Goal: Register for event/course

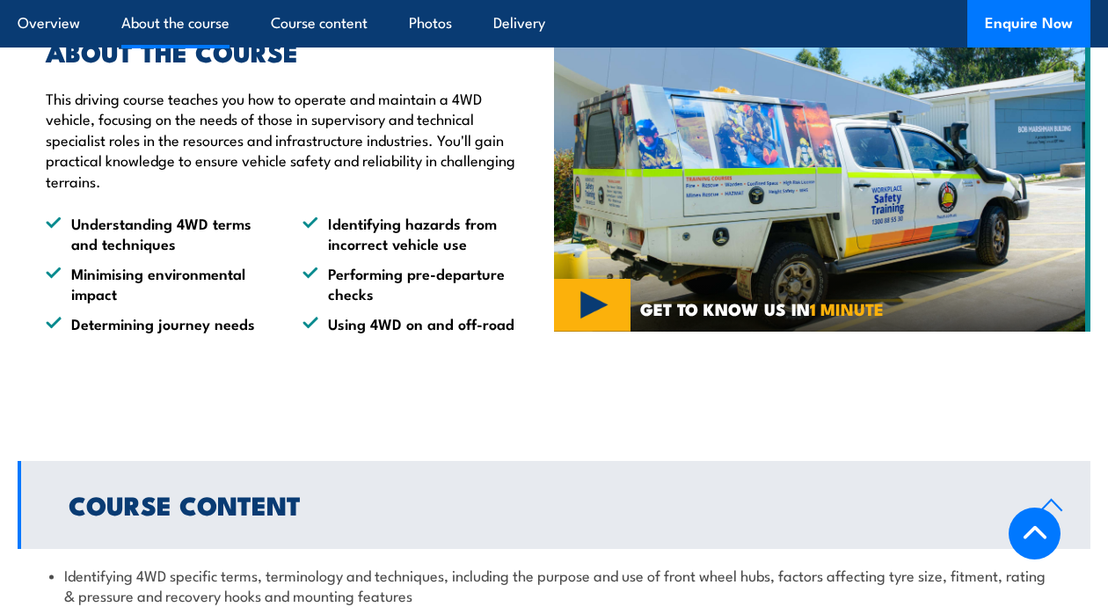
scroll to position [1090, 0]
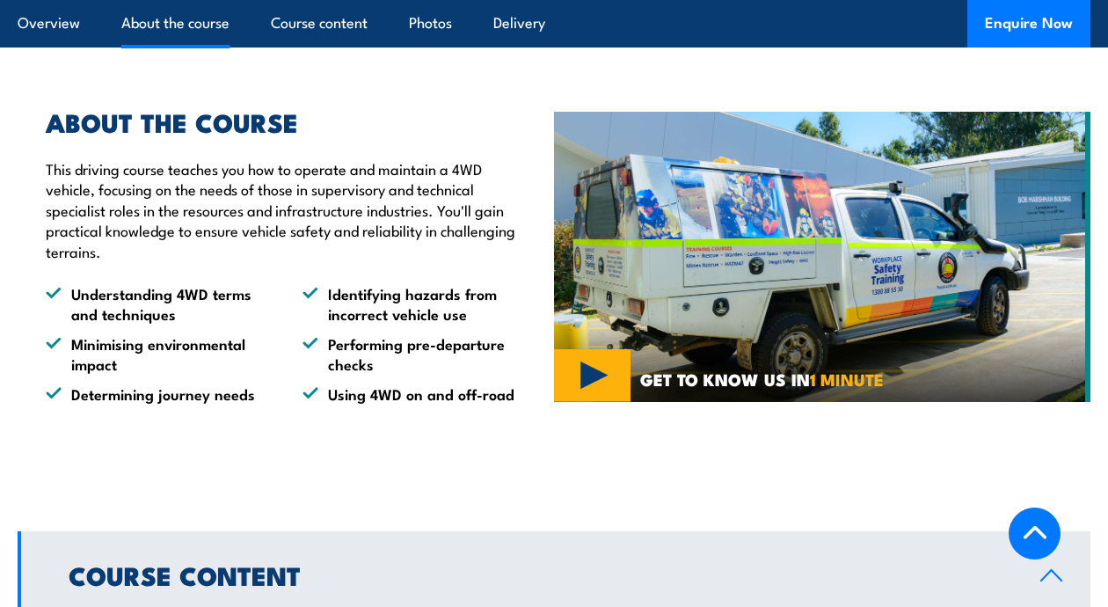
click at [586, 341] on img at bounding box center [822, 256] width 536 height 289
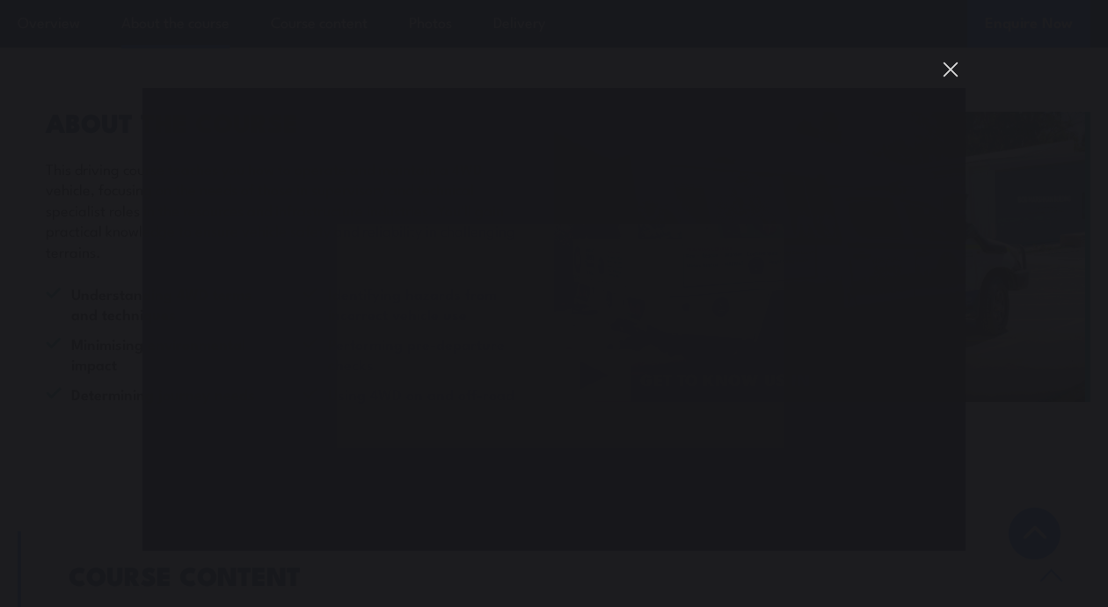
click at [949, 67] on button "You can close this modal content with the ESC key" at bounding box center [951, 70] width 30 height 30
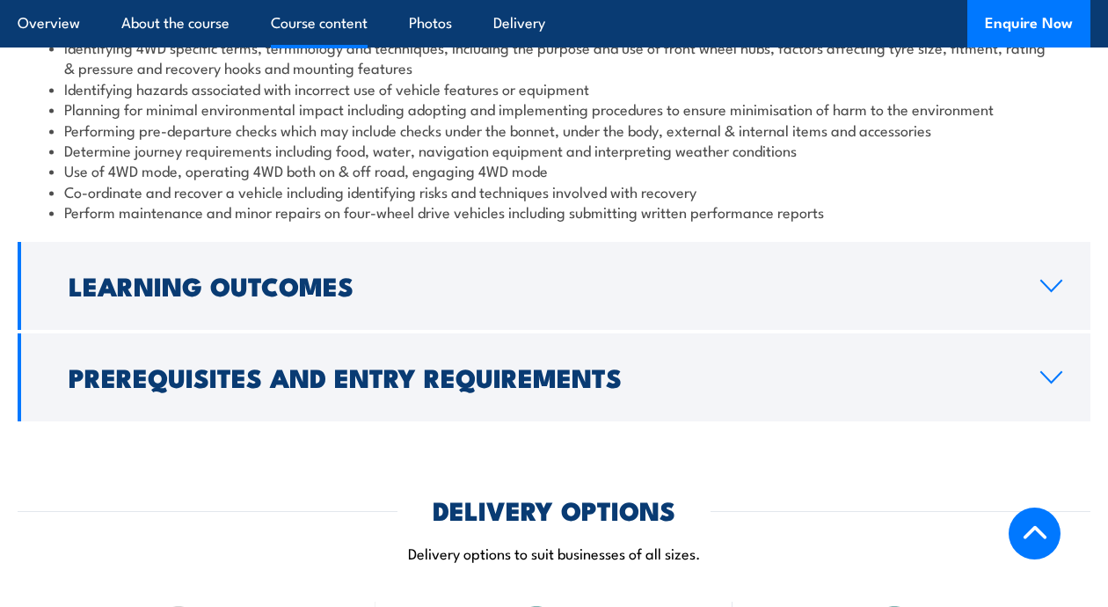
scroll to position [1759, 0]
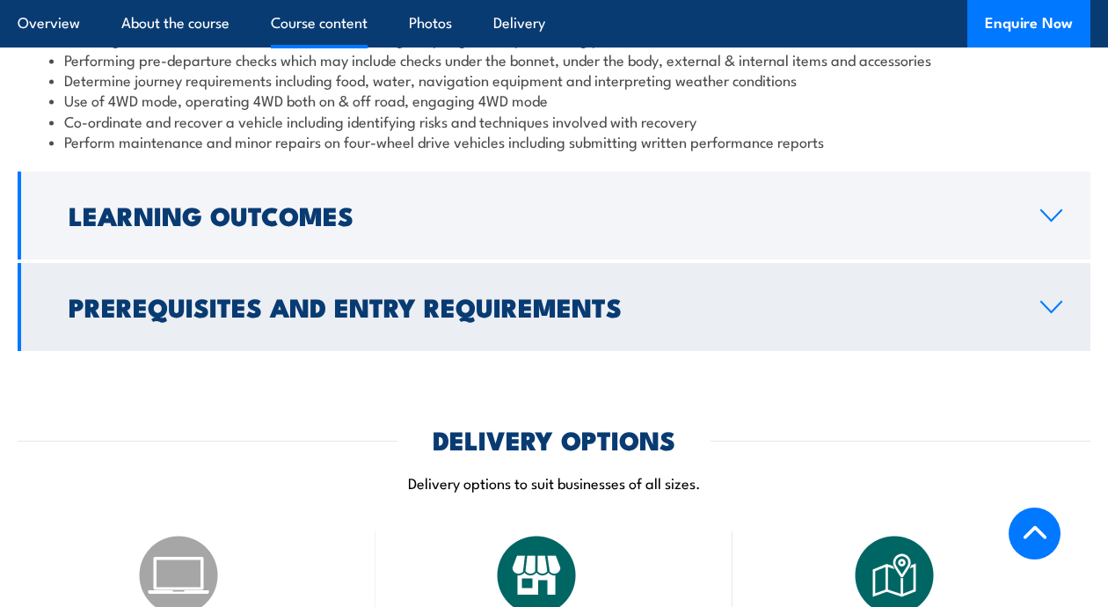
click at [1048, 300] on icon at bounding box center [1051, 307] width 24 height 14
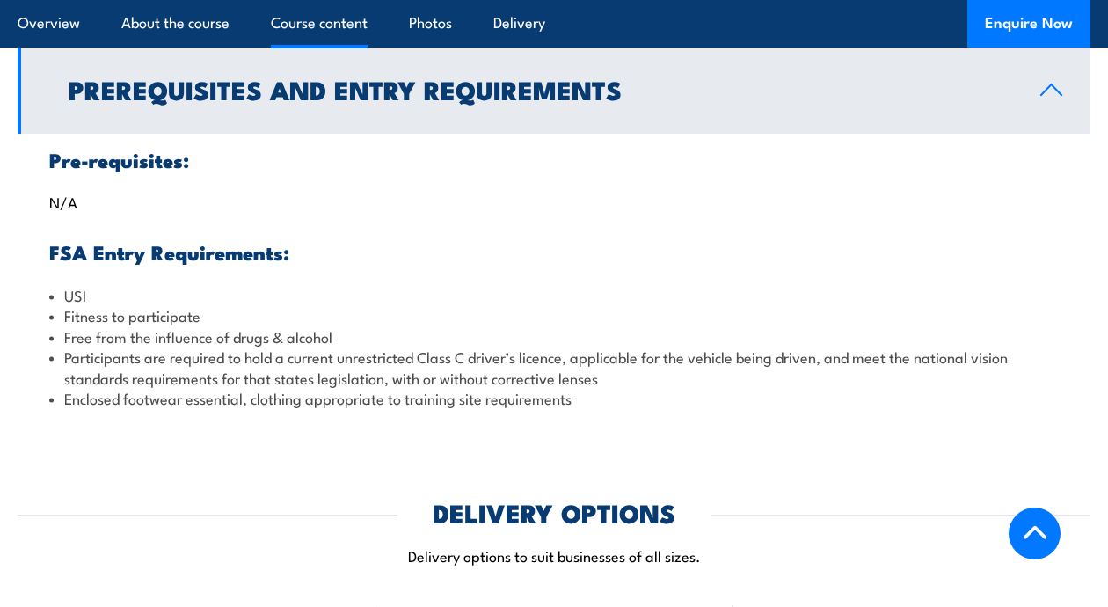
click at [517, 285] on li "USI" at bounding box center [553, 295] width 1009 height 20
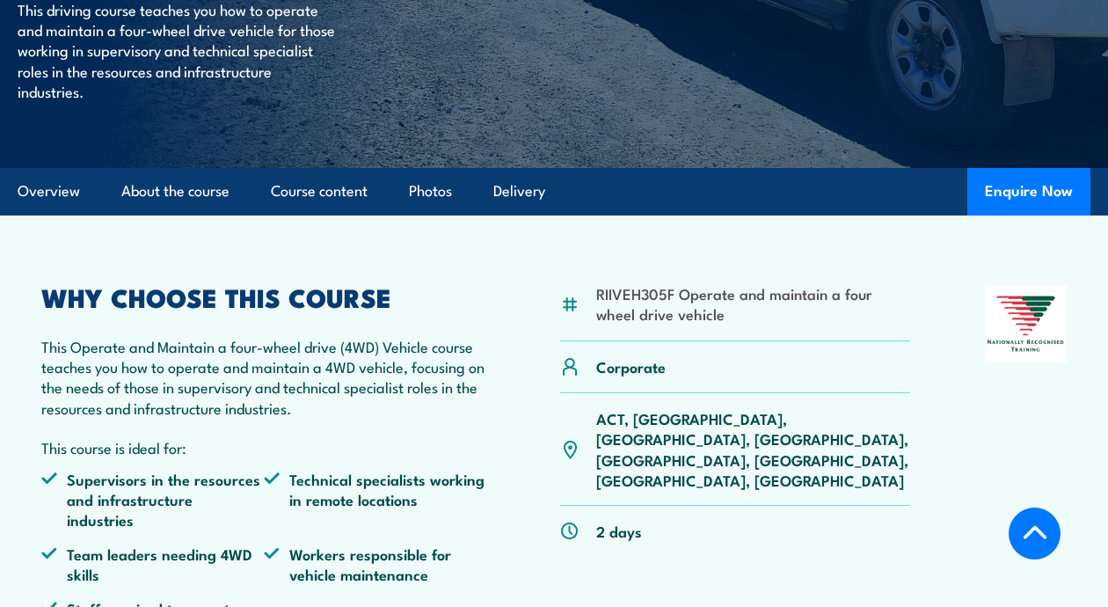
scroll to position [317, 0]
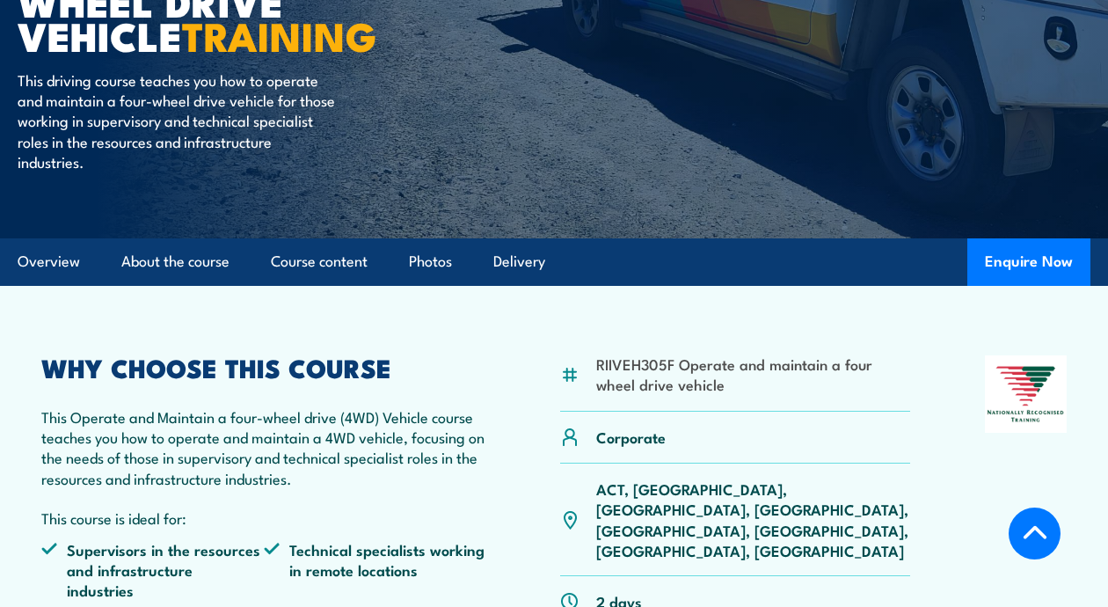
click at [702, 494] on p "ACT, [GEOGRAPHIC_DATA], [GEOGRAPHIC_DATA], [GEOGRAPHIC_DATA], [GEOGRAPHIC_DATA]…" at bounding box center [753, 519] width 314 height 83
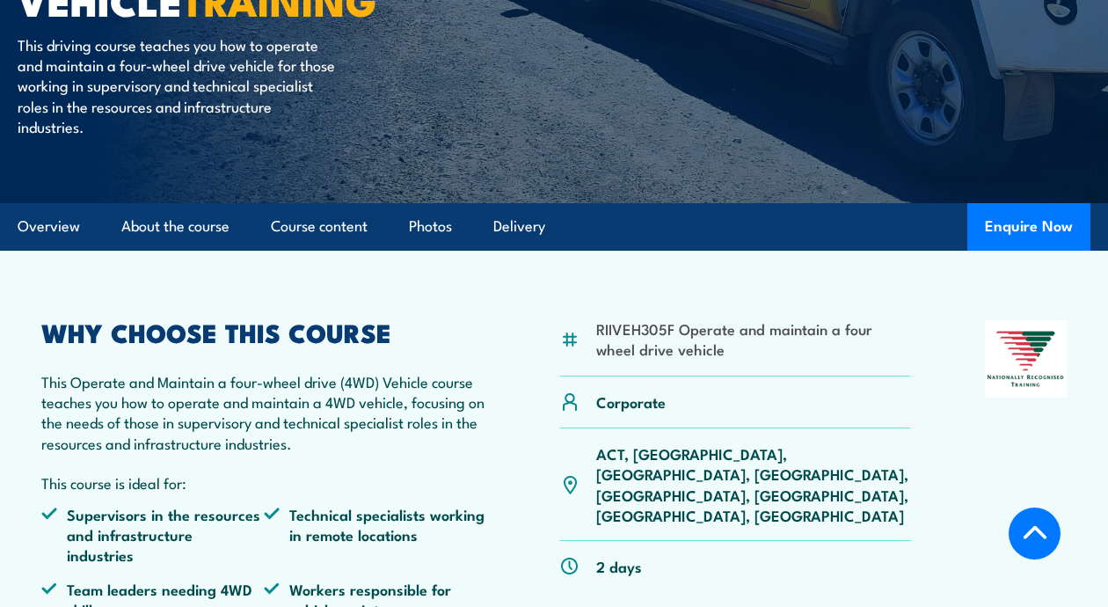
scroll to position [387, 0]
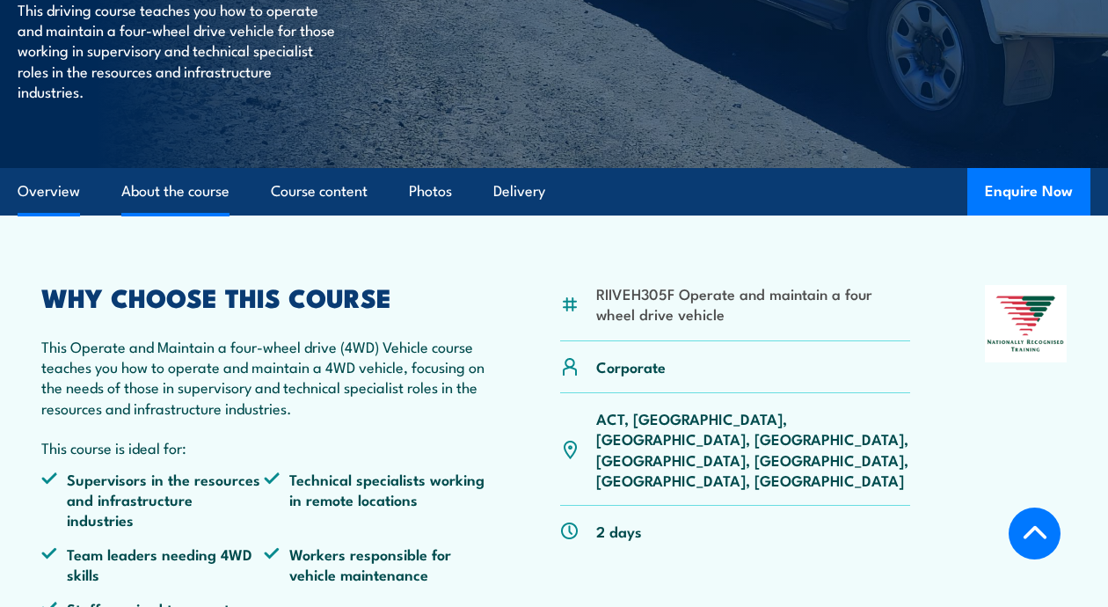
click at [168, 191] on link "About the course" at bounding box center [175, 191] width 108 height 47
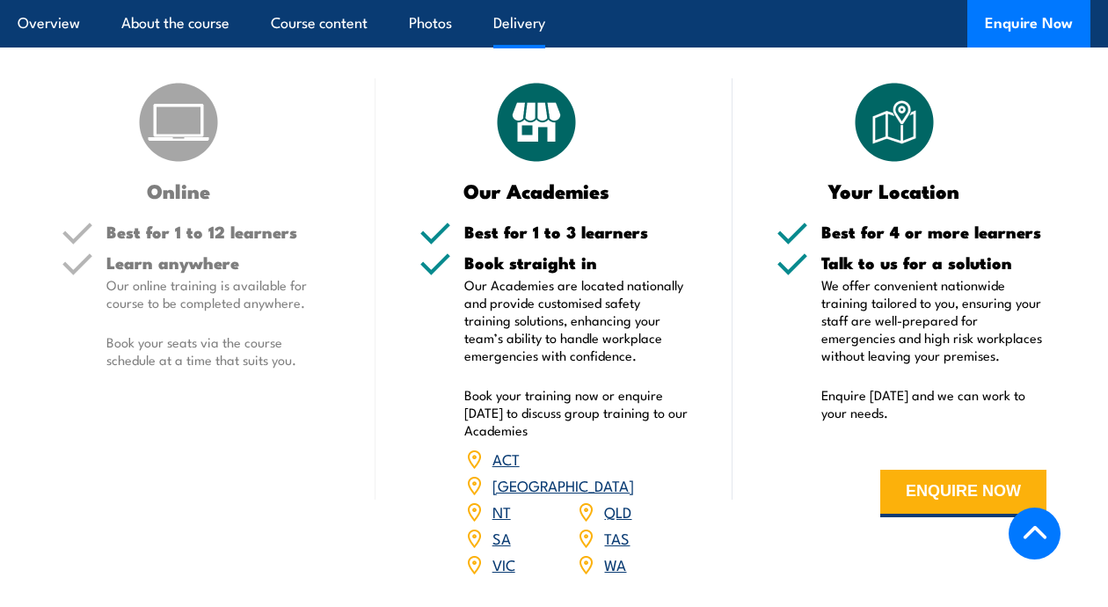
scroll to position [2320, 0]
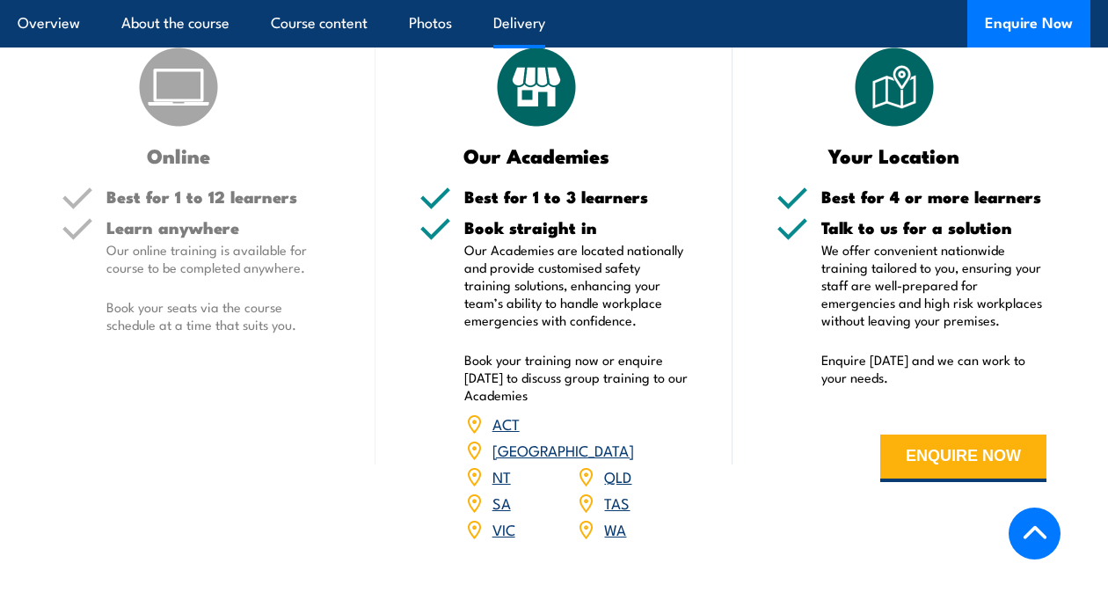
click at [501, 518] on link "VIC" at bounding box center [503, 528] width 23 height 21
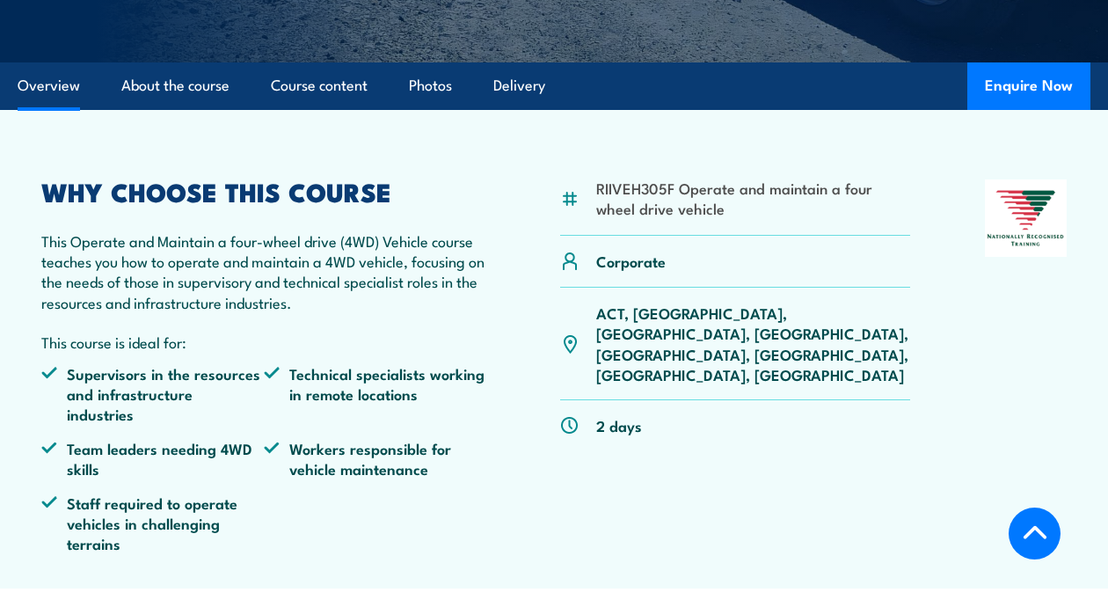
scroll to position [528, 0]
